Goal: Check status: Check status

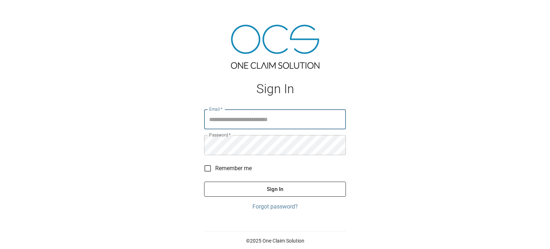
click at [283, 118] on input "Email   *" at bounding box center [275, 119] width 142 height 20
type input "**********"
click at [276, 186] on button "Sign In" at bounding box center [275, 189] width 142 height 15
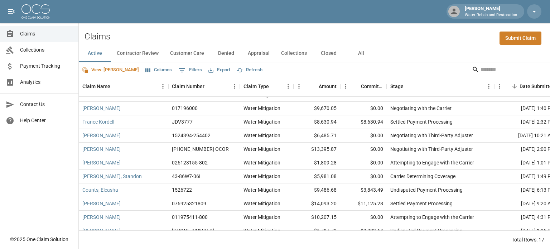
scroll to position [32, 0]
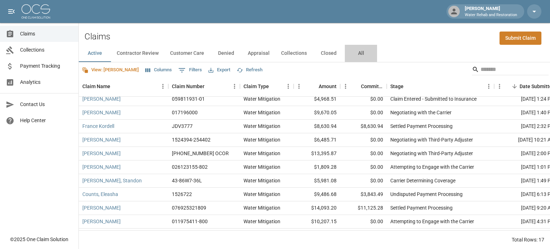
click at [362, 56] on button "All" at bounding box center [361, 53] width 32 height 17
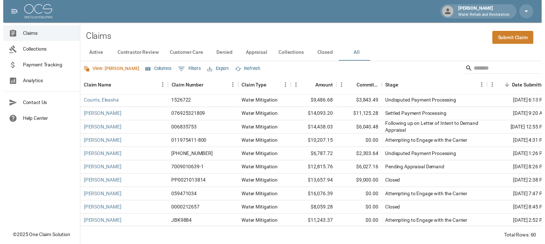
scroll to position [125, 0]
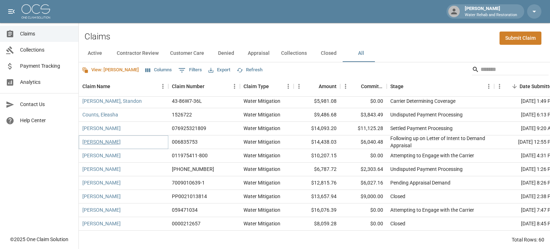
click at [95, 143] on link "[PERSON_NAME]" at bounding box center [101, 141] width 38 height 7
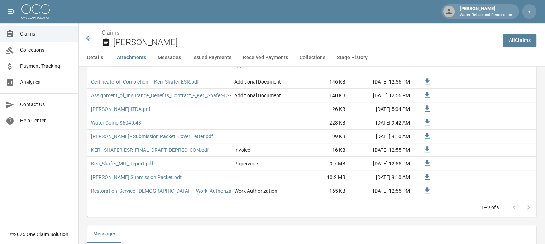
scroll to position [501, 0]
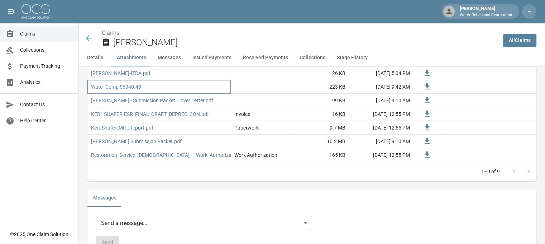
click at [218, 86] on div "Water Comp $6040.48" at bounding box center [158, 87] width 143 height 14
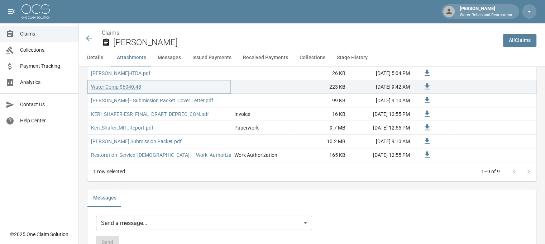
click at [128, 87] on link "Water Comp $6040.48" at bounding box center [116, 86] width 50 height 7
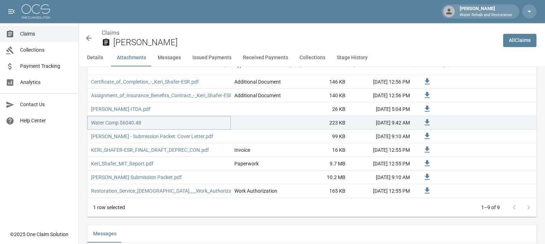
scroll to position [430, 0]
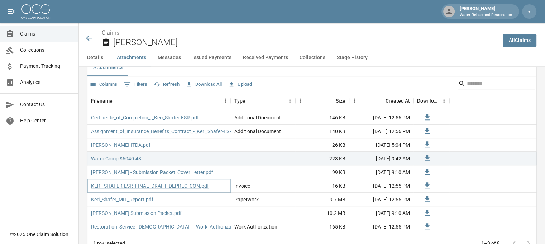
click at [144, 185] on link "KERI_SHAFER-ESR_FINAL_DRAFT_DEPREC_CON.pdf" at bounding box center [150, 185] width 118 height 7
